Goal: Obtain resource: Download file/media

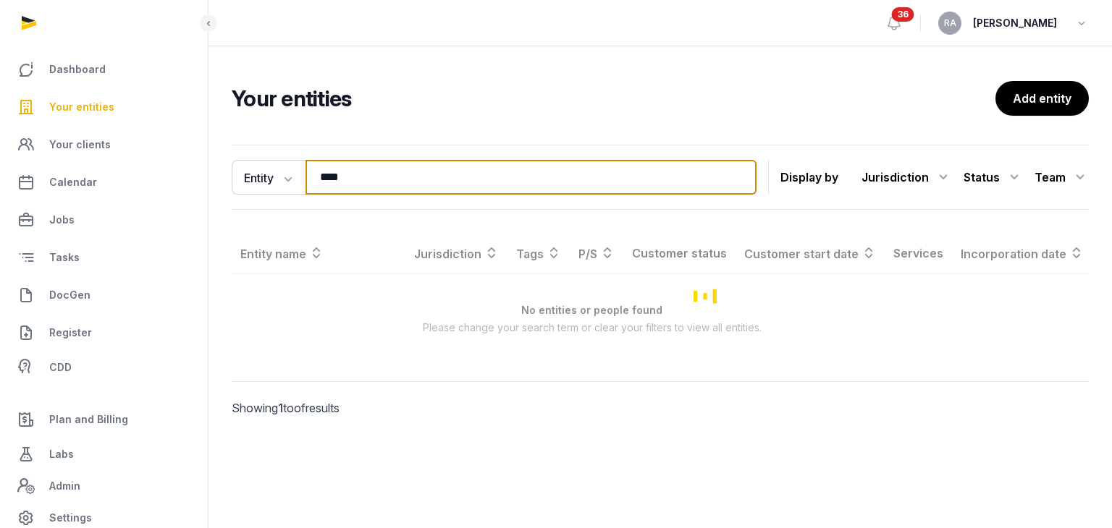
drag, startPoint x: 344, startPoint y: 173, endPoint x: 310, endPoint y: 177, distance: 35.0
click at [310, 177] on input "***" at bounding box center [530, 177] width 451 height 35
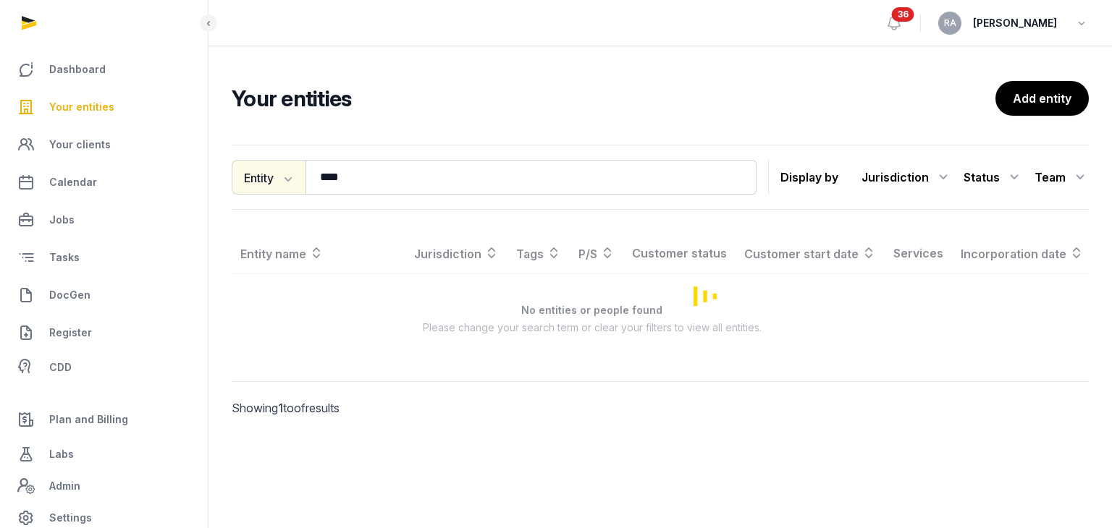
click at [275, 181] on button "Entity" at bounding box center [269, 177] width 74 height 35
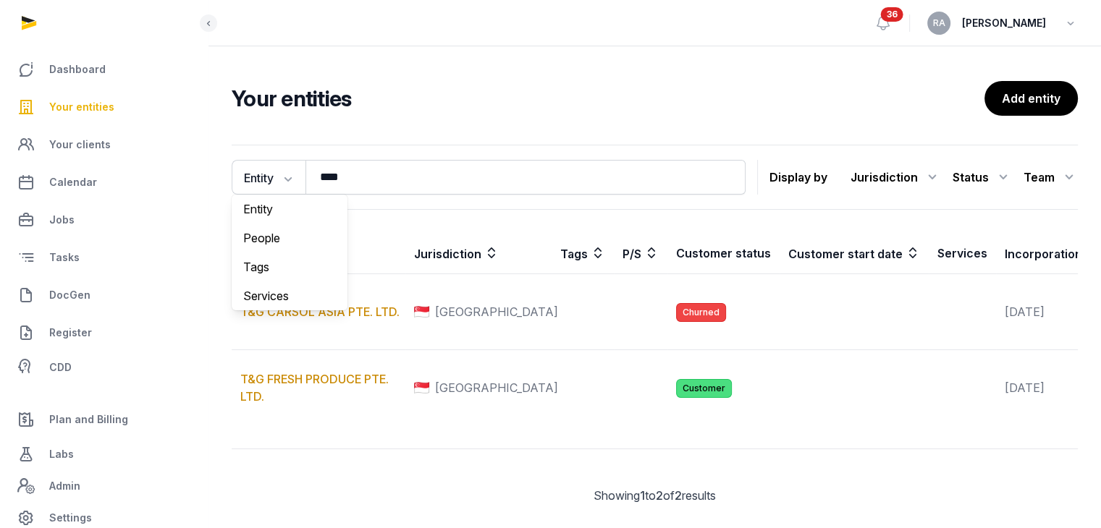
click at [70, 106] on span "Your entities" at bounding box center [81, 106] width 65 height 17
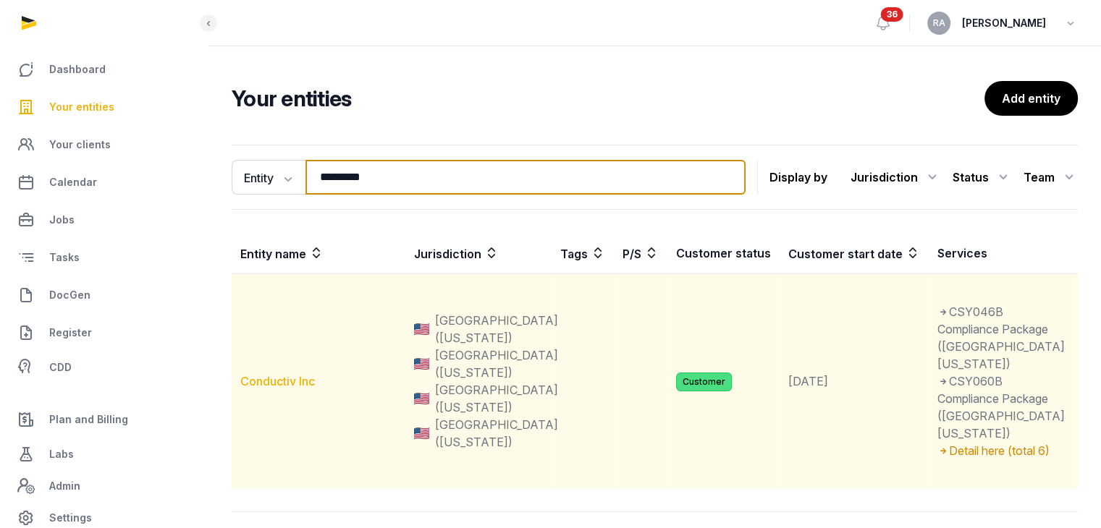
type input "*********"
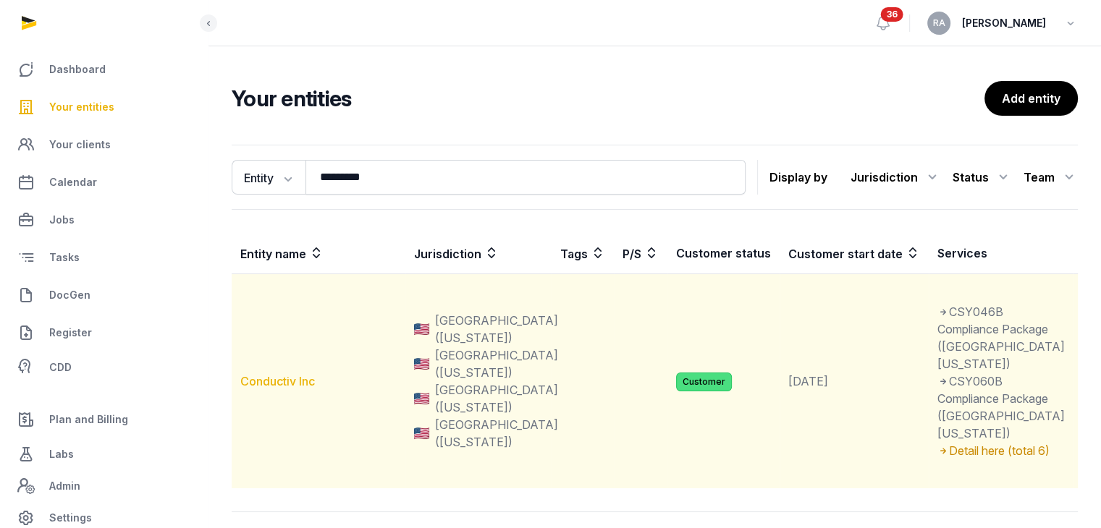
click at [292, 389] on link "Conductiv Inc" at bounding box center [277, 381] width 75 height 14
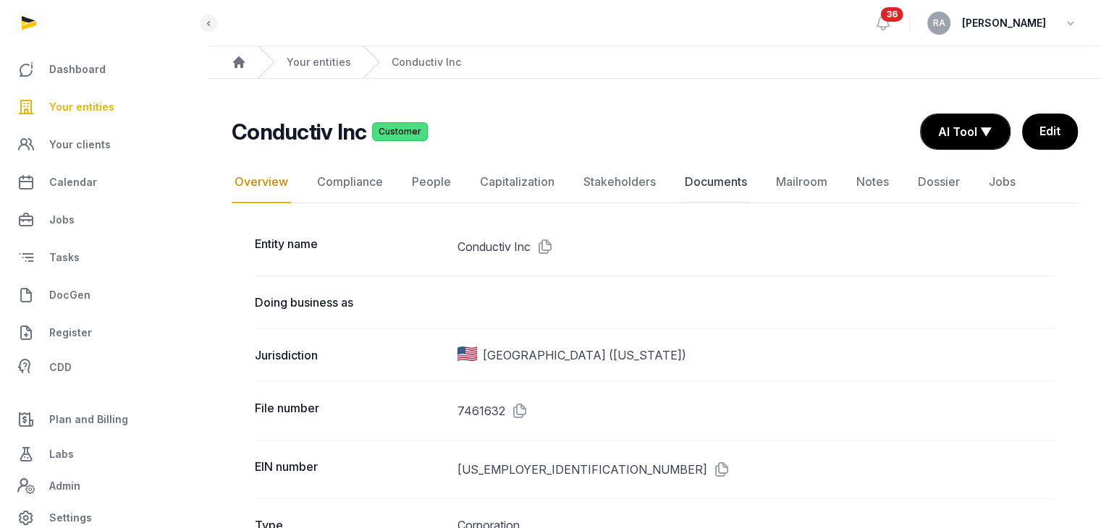
click at [721, 176] on link "Documents" at bounding box center [716, 182] width 68 height 42
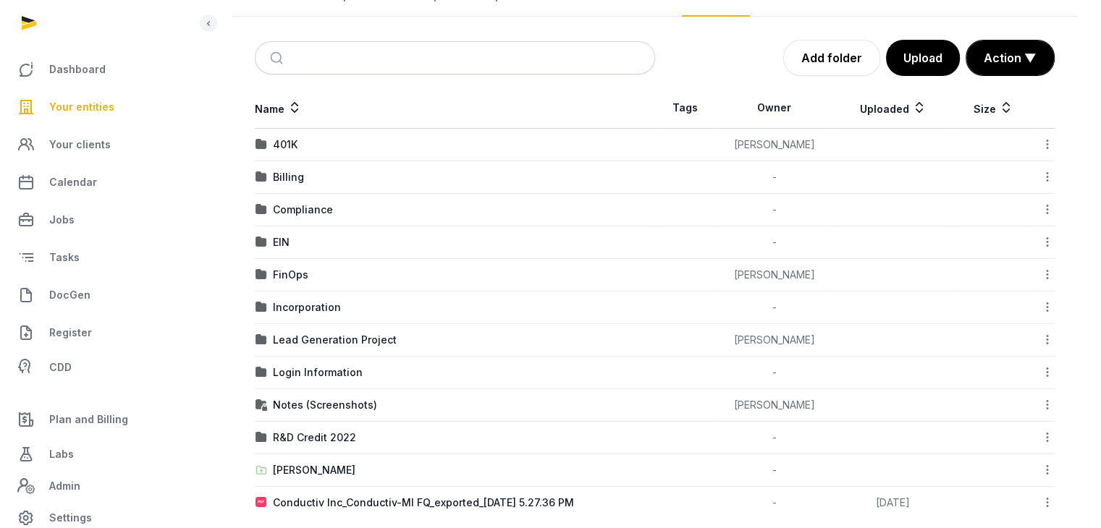
scroll to position [194, 0]
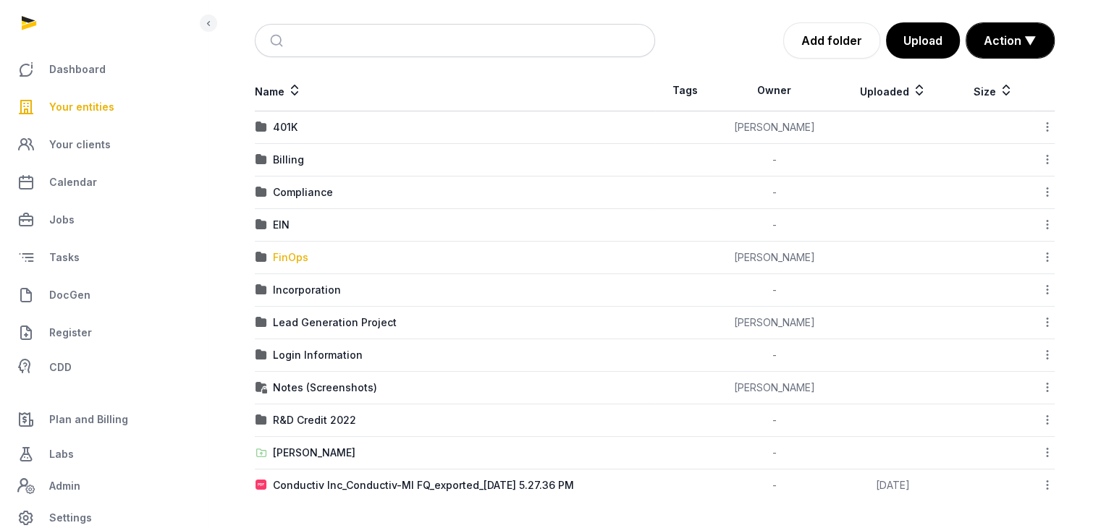
click at [292, 258] on div "FinOps" at bounding box center [290, 257] width 35 height 14
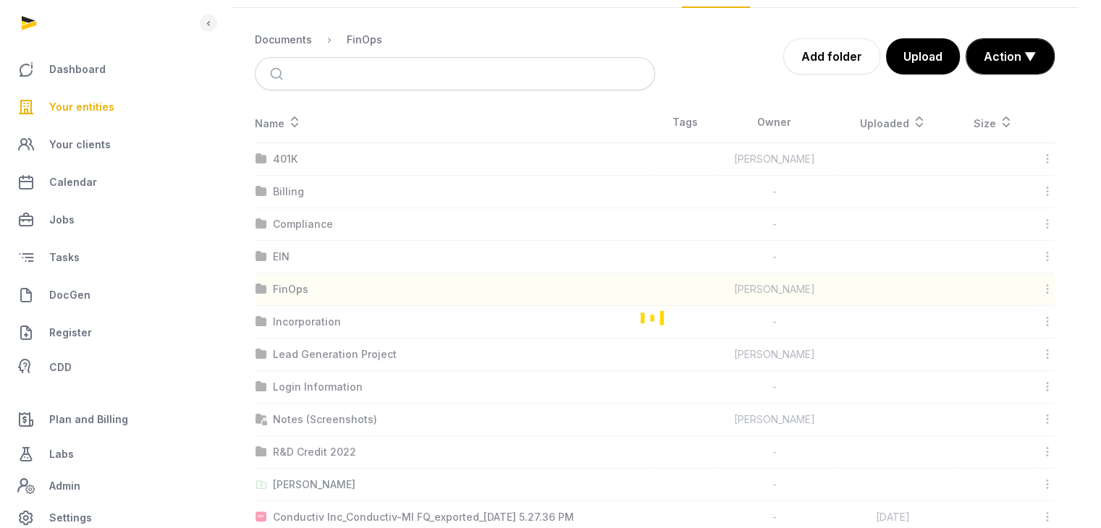
scroll to position [0, 0]
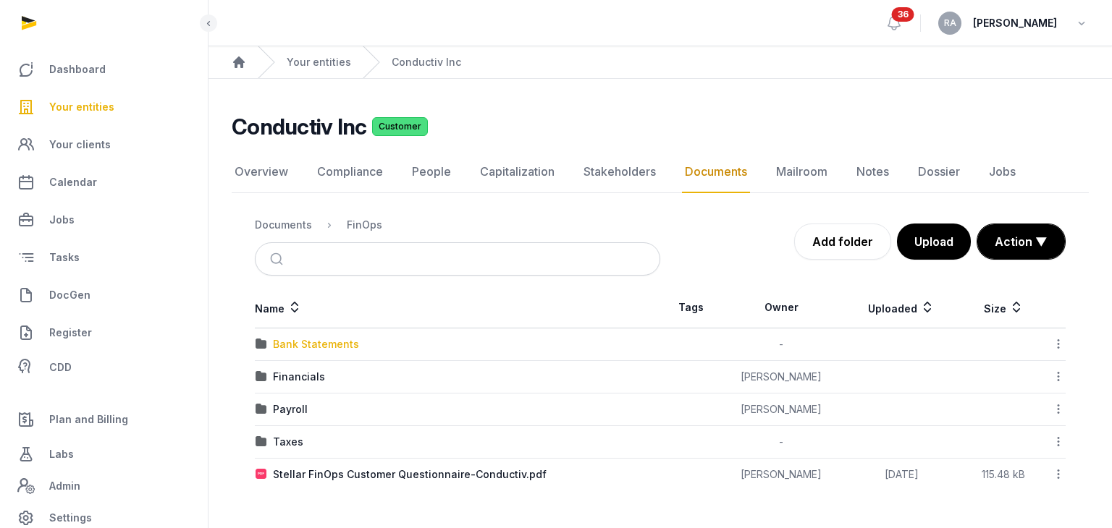
click at [336, 342] on div "Bank Statements" at bounding box center [316, 344] width 86 height 14
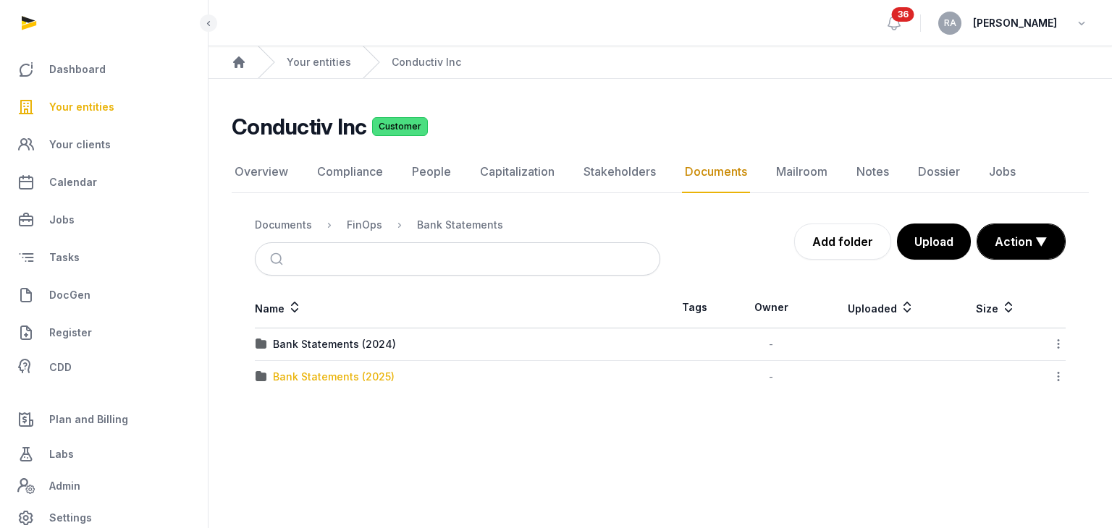
click at [344, 377] on div "Bank Statements (2025)" at bounding box center [334, 377] width 122 height 14
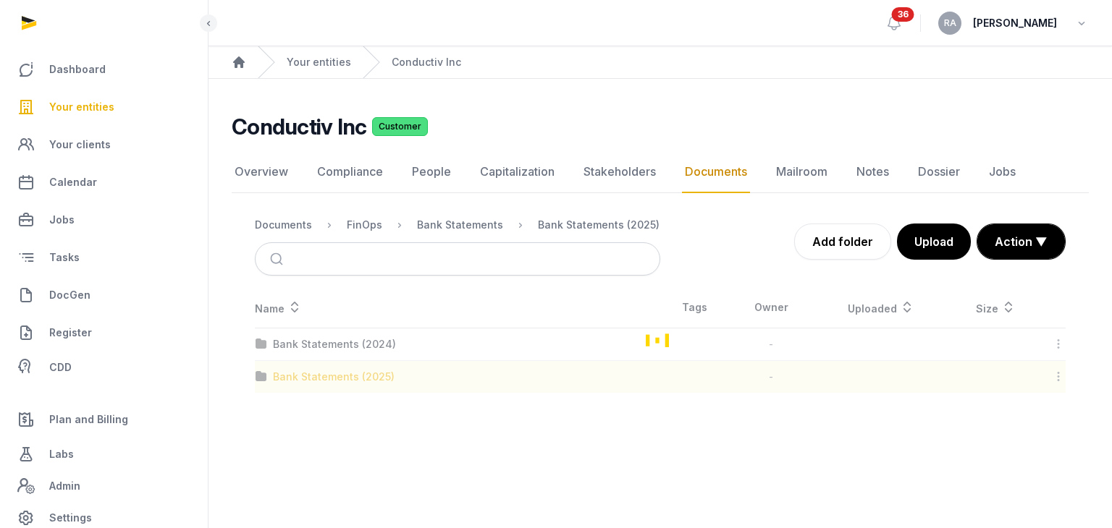
click at [344, 377] on div "Loading" at bounding box center [660, 340] width 857 height 106
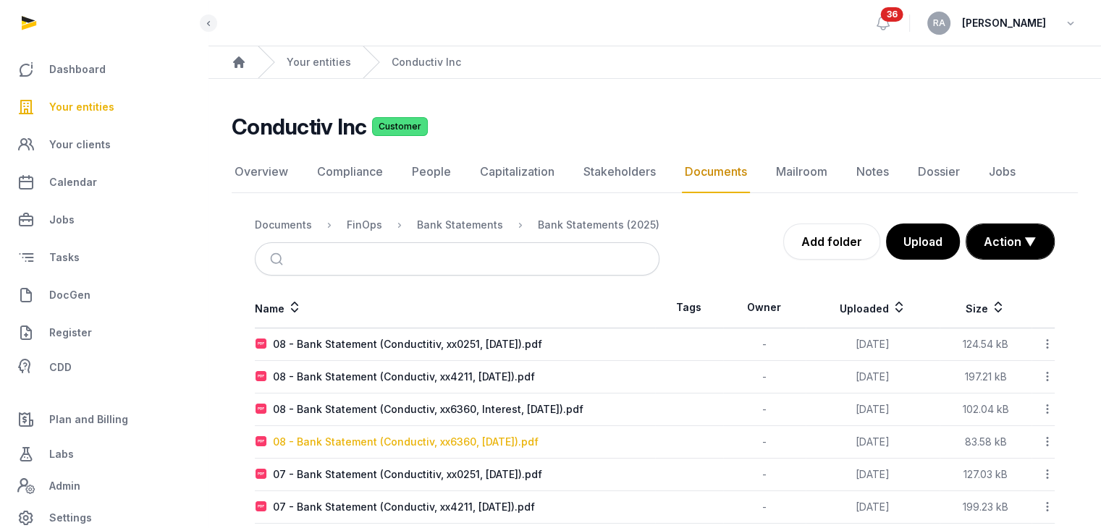
click at [489, 438] on div "08 - Bank Statement (Conductiv, xx6360, [DATE]).pdf" at bounding box center [406, 442] width 266 height 14
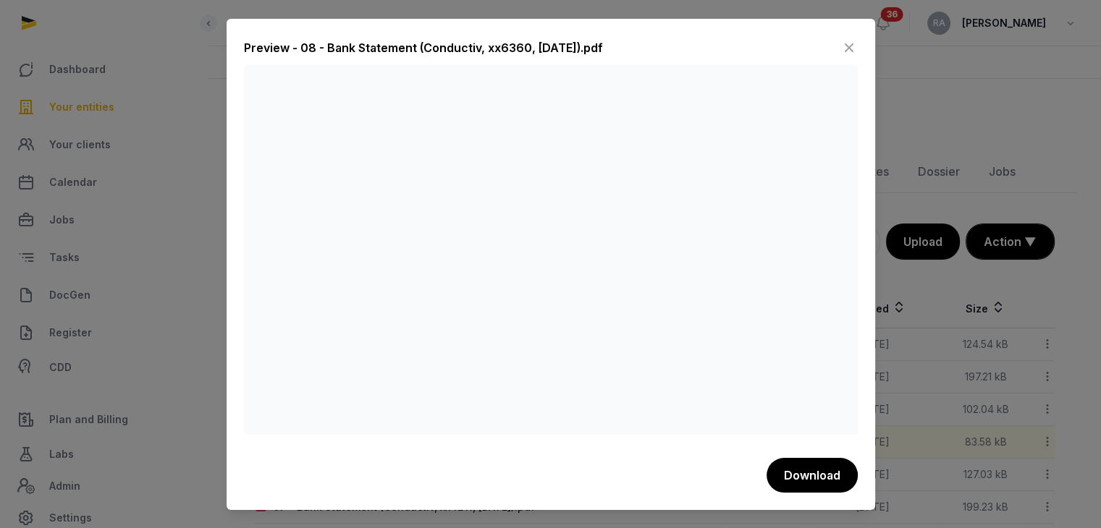
click at [851, 43] on icon at bounding box center [848, 47] width 17 height 23
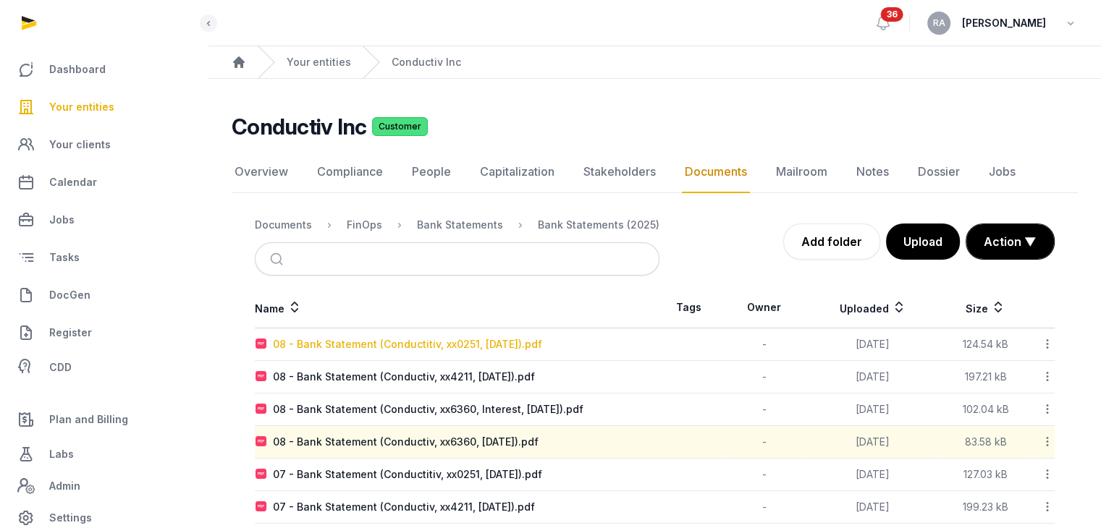
click at [495, 345] on div "08 - Bank Statement (Conductitiv, xx0251, [DATE]).pdf" at bounding box center [407, 344] width 269 height 14
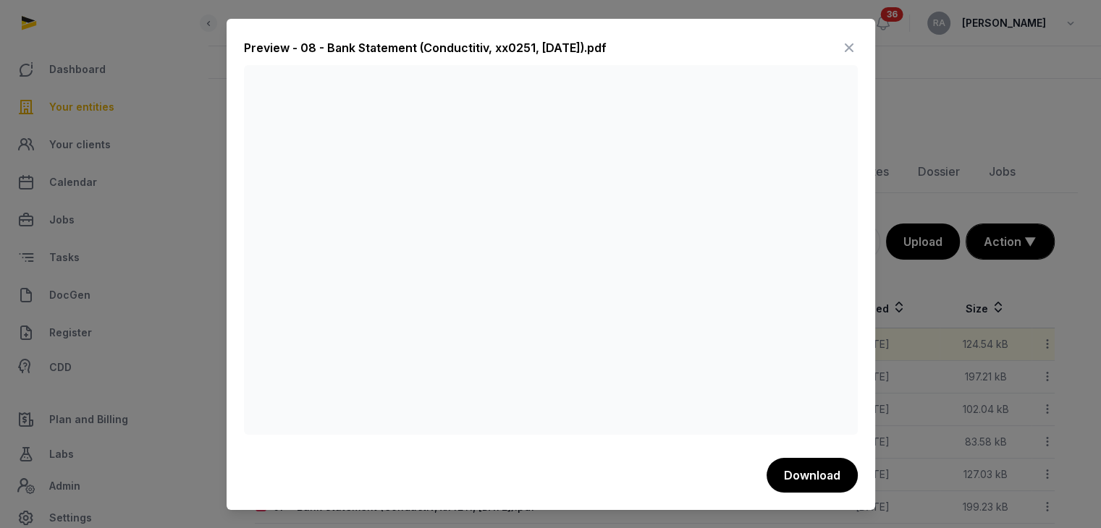
click at [851, 47] on icon at bounding box center [848, 47] width 17 height 23
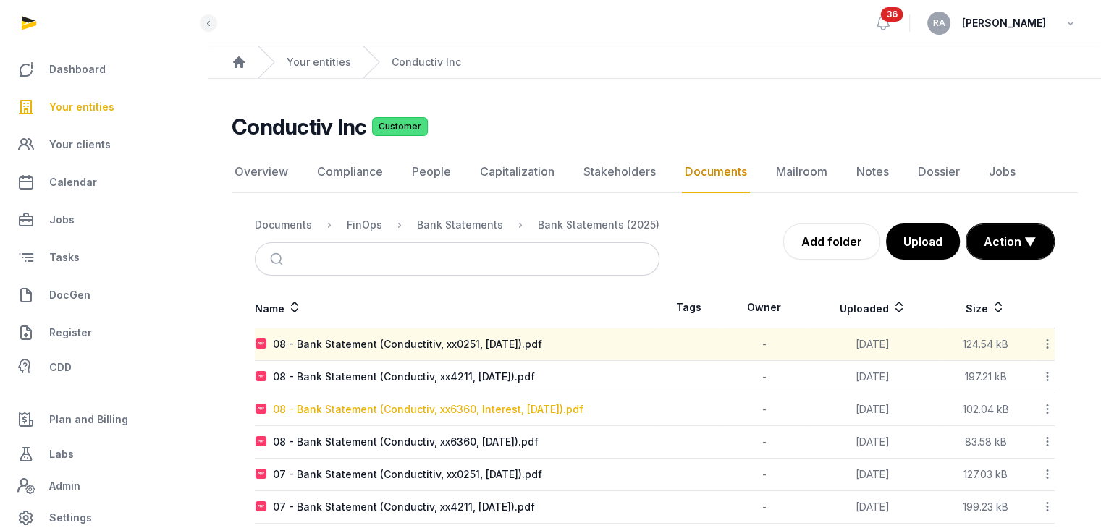
click at [457, 410] on div "08 - Bank Statement (Conductiv, xx6360, Interest, [DATE]).pdf" at bounding box center [428, 409] width 310 height 14
click at [0, 0] on div "Loading" at bounding box center [0, 0] width 0 height 0
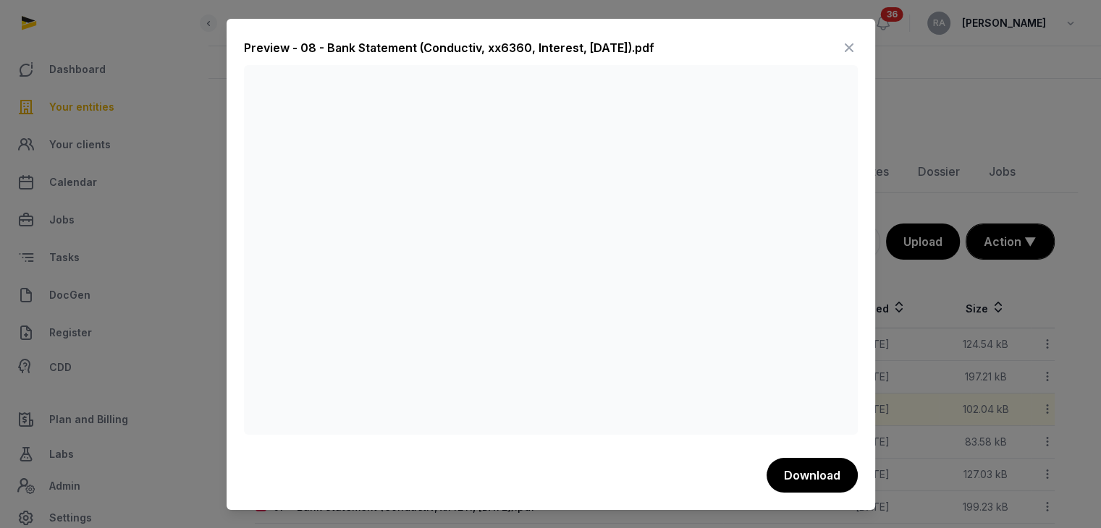
click at [851, 51] on icon at bounding box center [848, 47] width 17 height 23
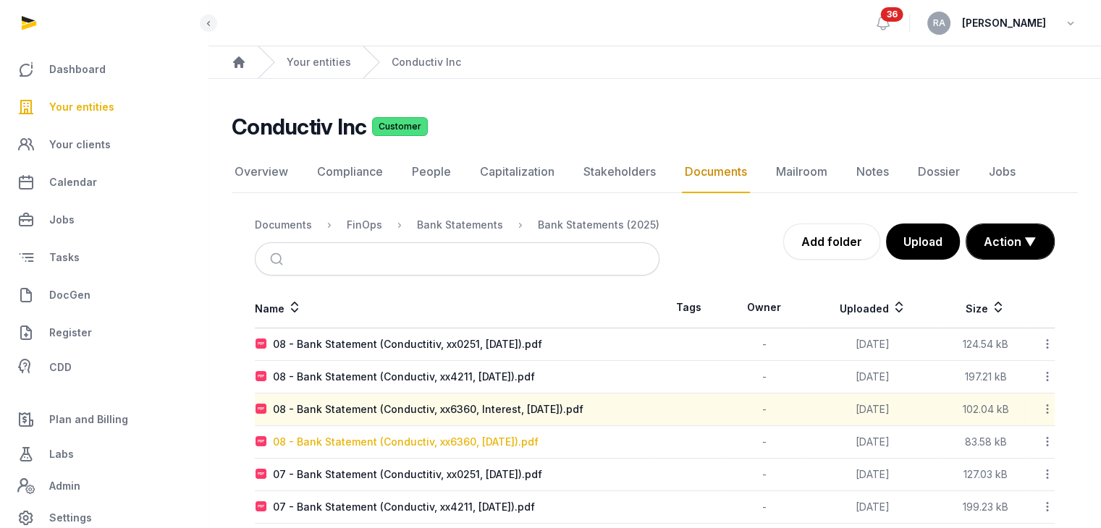
click at [488, 440] on div "08 - Bank Statement (Conductiv, xx6360, [DATE]).pdf" at bounding box center [406, 442] width 266 height 14
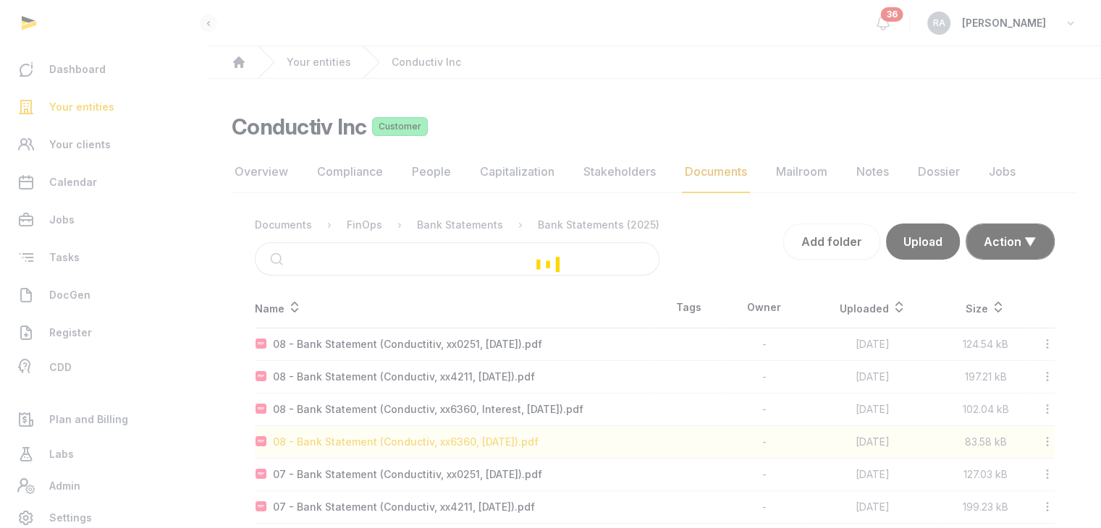
click at [488, 440] on div "Loading" at bounding box center [550, 264] width 1101 height 528
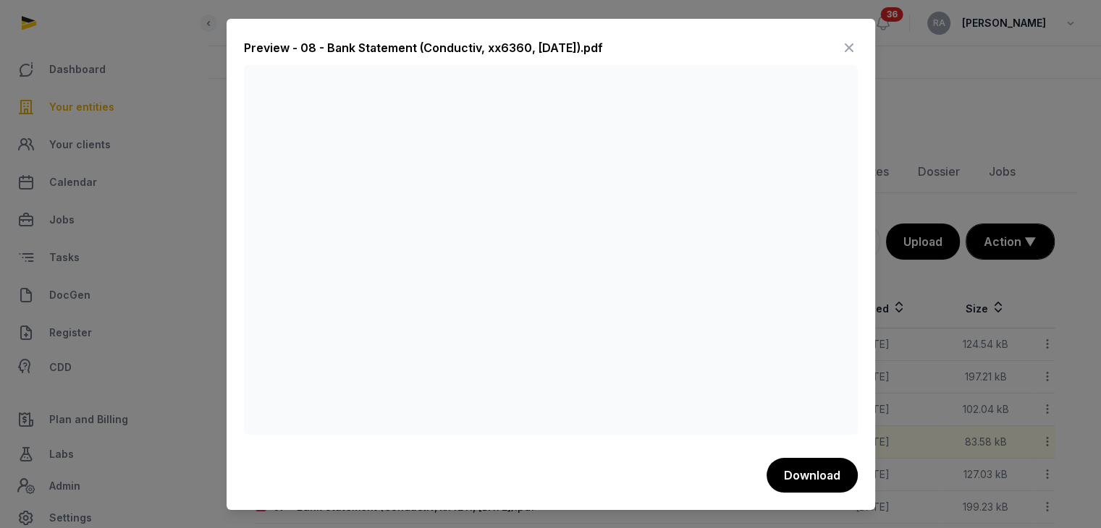
click at [845, 43] on icon at bounding box center [848, 47] width 17 height 23
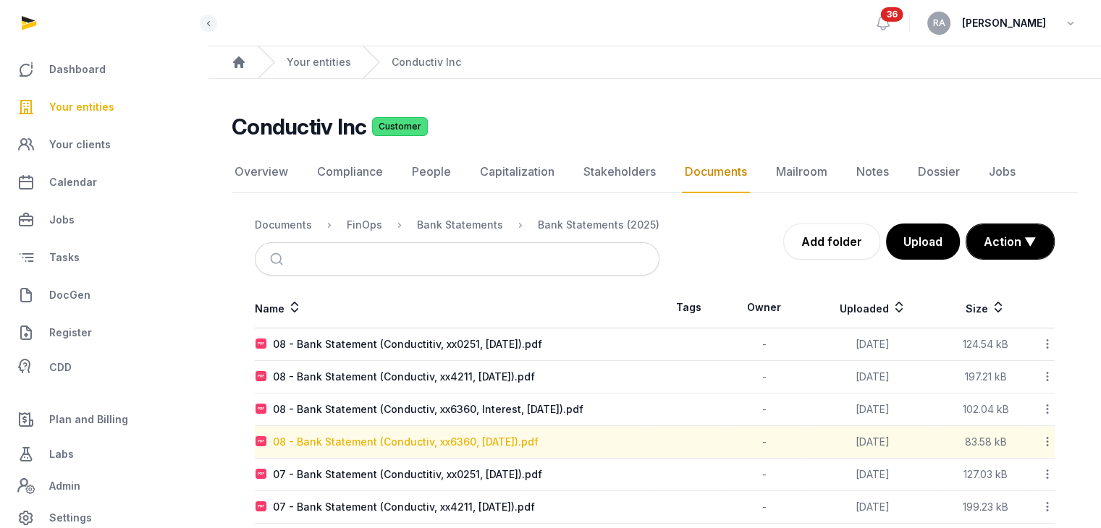
click at [510, 444] on div "08 - Bank Statement (Conductiv, xx6360, [DATE]).pdf" at bounding box center [406, 442] width 266 height 14
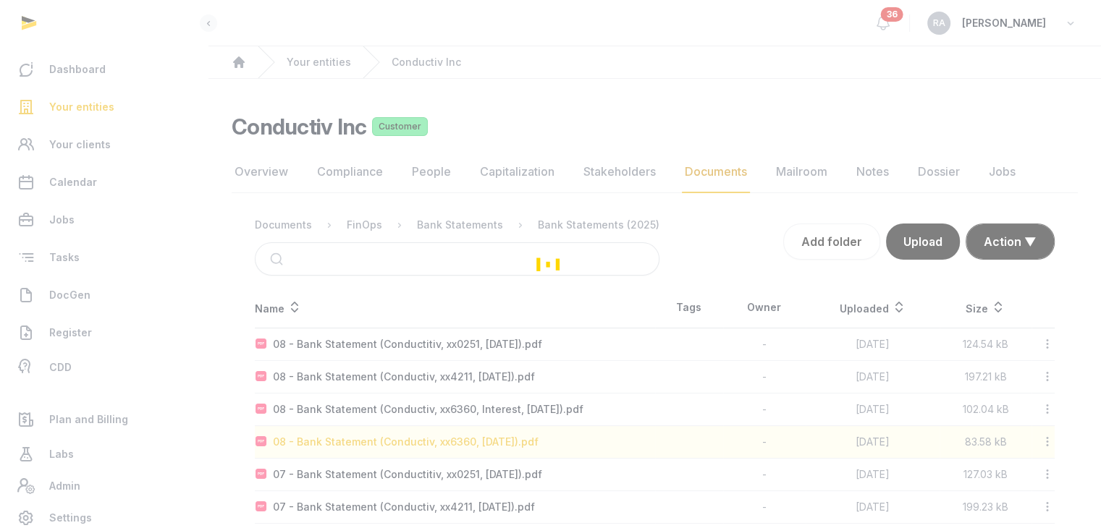
click at [510, 444] on div "Loading" at bounding box center [550, 264] width 1101 height 528
